Goal: Browse casually: Explore the website without a specific task or goal

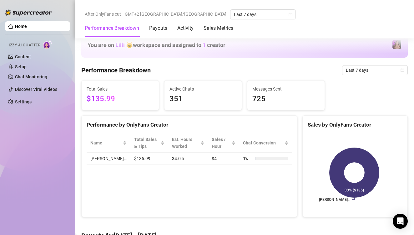
scroll to position [469, 0]
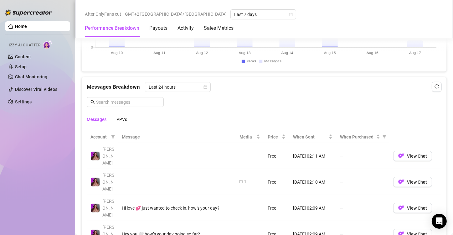
scroll to position [438, 0]
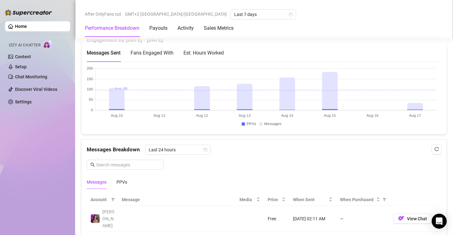
click at [407, 101] on canvas at bounding box center [261, 97] width 349 height 63
click at [414, 105] on canvas at bounding box center [261, 97] width 349 height 63
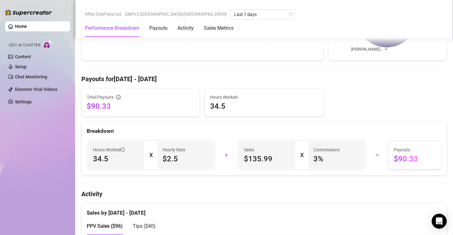
scroll to position [282, 0]
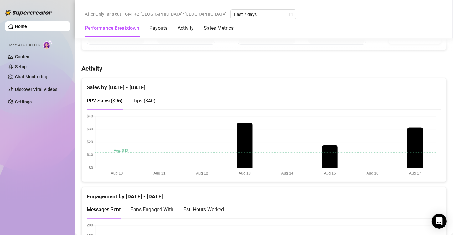
click at [422, 136] on canvas at bounding box center [261, 145] width 349 height 63
click at [414, 146] on canvas at bounding box center [261, 145] width 349 height 63
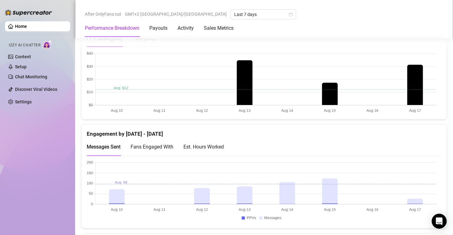
scroll to position [375, 0]
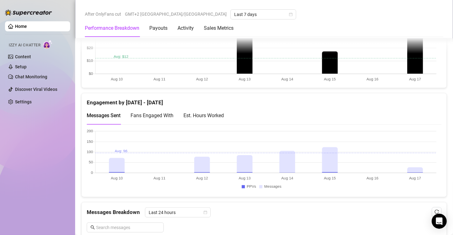
drag, startPoint x: 420, startPoint y: 163, endPoint x: 421, endPoint y: 166, distance: 4.1
click at [420, 163] on canvas at bounding box center [261, 160] width 349 height 63
click at [421, 166] on canvas at bounding box center [261, 160] width 349 height 63
